Goal: Task Accomplishment & Management: Use online tool/utility

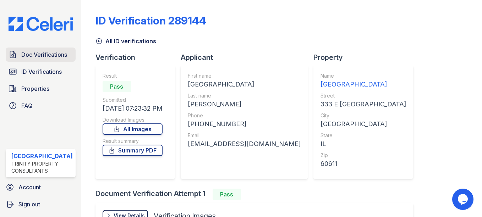
click at [27, 58] on span "Doc Verifications" at bounding box center [44, 54] width 46 height 9
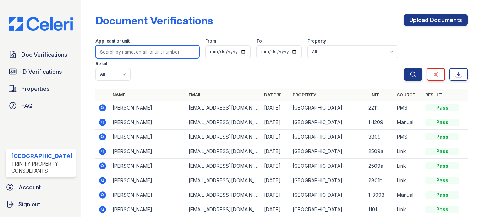
click at [125, 51] on input "search" at bounding box center [148, 51] width 104 height 13
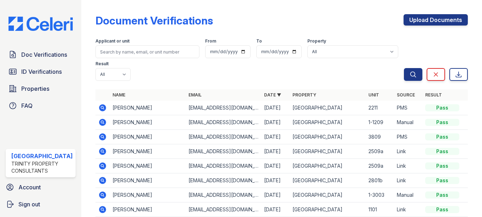
click at [93, 13] on div at bounding box center [94, 147] width 3 height 288
click at [54, 55] on span "Doc Verifications" at bounding box center [44, 54] width 46 height 9
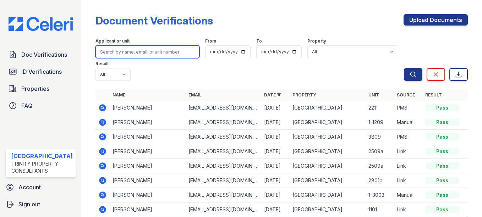
click at [138, 51] on input "search" at bounding box center [148, 51] width 104 height 13
type input "[PERSON_NAME]"
click at [404, 68] on button "Search" at bounding box center [413, 74] width 18 height 13
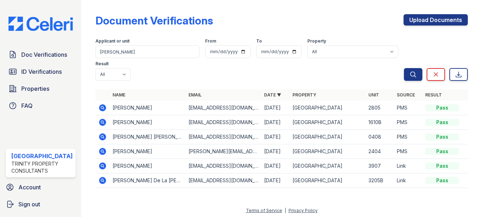
click at [101, 121] on icon at bounding box center [102, 122] width 2 height 2
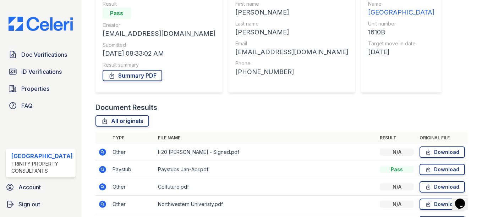
scroll to position [119, 0]
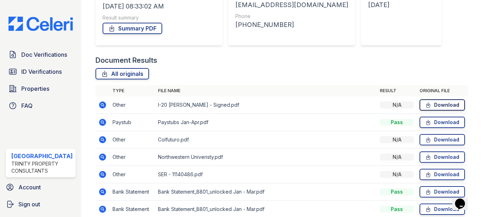
click at [437, 106] on link "Download" at bounding box center [442, 104] width 45 height 11
click at [44, 69] on span "ID Verifications" at bounding box center [41, 71] width 40 height 9
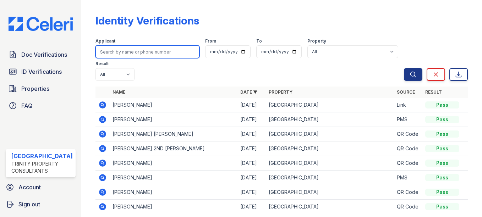
click at [147, 54] on input "search" at bounding box center [148, 51] width 104 height 13
type input "zibbitt"
click at [404, 68] on button "Search" at bounding box center [413, 74] width 18 height 13
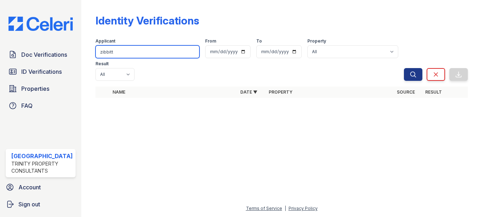
drag, startPoint x: 98, startPoint y: 51, endPoint x: 88, endPoint y: 46, distance: 11.1
click at [93, 46] on div "Identity Verifications Filter Applicant zibbitt From To Property All Arrive Str…" at bounding box center [282, 58] width 378 height 116
type input "sibbitt"
click at [404, 68] on button "Search" at bounding box center [413, 74] width 18 height 13
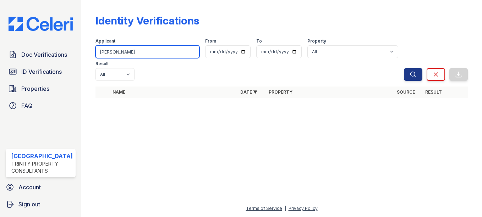
click button "Search" at bounding box center [413, 74] width 18 height 13
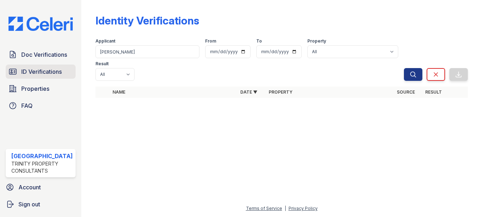
click at [40, 75] on span "ID Verifications" at bounding box center [41, 71] width 40 height 9
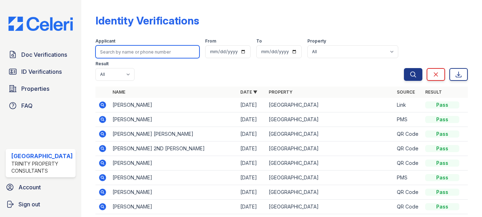
drag, startPoint x: 145, startPoint y: 54, endPoint x: 159, endPoint y: 50, distance: 14.7
click at [149, 54] on input "search" at bounding box center [148, 51] width 104 height 13
type input "sibbitt"
click at [404, 68] on button "Search" at bounding box center [413, 74] width 18 height 13
